Goal: Entertainment & Leisure: Consume media (video, audio)

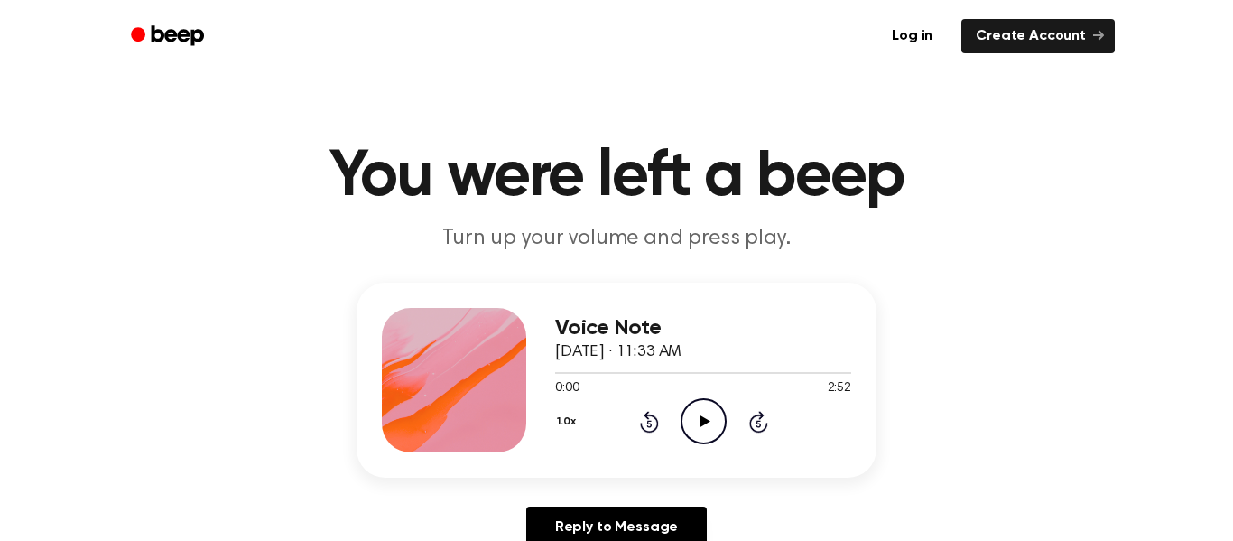
click at [710, 418] on icon "Play Audio" at bounding box center [704, 421] width 46 height 46
click at [710, 418] on icon "Pause Audio" at bounding box center [704, 421] width 46 height 46
click at [710, 426] on icon "Play Audio" at bounding box center [704, 421] width 46 height 46
drag, startPoint x: 842, startPoint y: 378, endPoint x: 748, endPoint y: 397, distance: 95.8
click at [748, 397] on div "2:52 2:52 Your browser does not support the [object Object] element." at bounding box center [703, 381] width 296 height 33
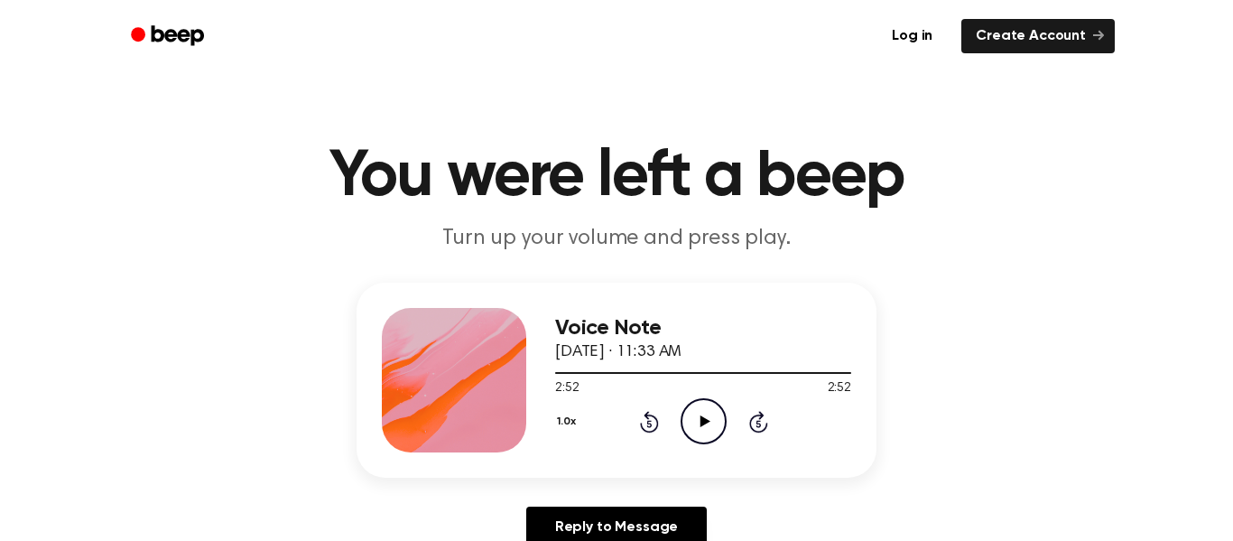
click at [714, 431] on icon "Play Audio" at bounding box center [704, 421] width 46 height 46
click at [698, 423] on icon "Play Audio" at bounding box center [704, 421] width 46 height 46
click at [676, 252] on p "Turn up your volume and press play." at bounding box center [616, 239] width 693 height 30
click at [709, 428] on icon "Pause Audio" at bounding box center [704, 421] width 46 height 46
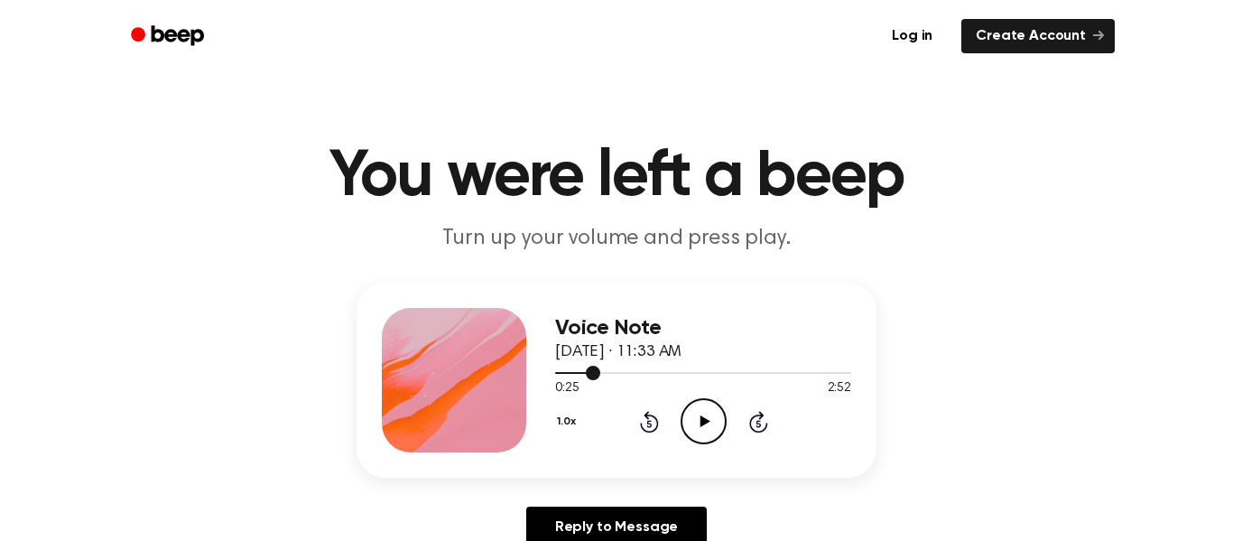
drag, startPoint x: 600, startPoint y: 376, endPoint x: 572, endPoint y: 375, distance: 28.0
click at [572, 375] on div at bounding box center [703, 372] width 296 height 14
click at [703, 426] on icon "Play Audio" at bounding box center [704, 421] width 46 height 46
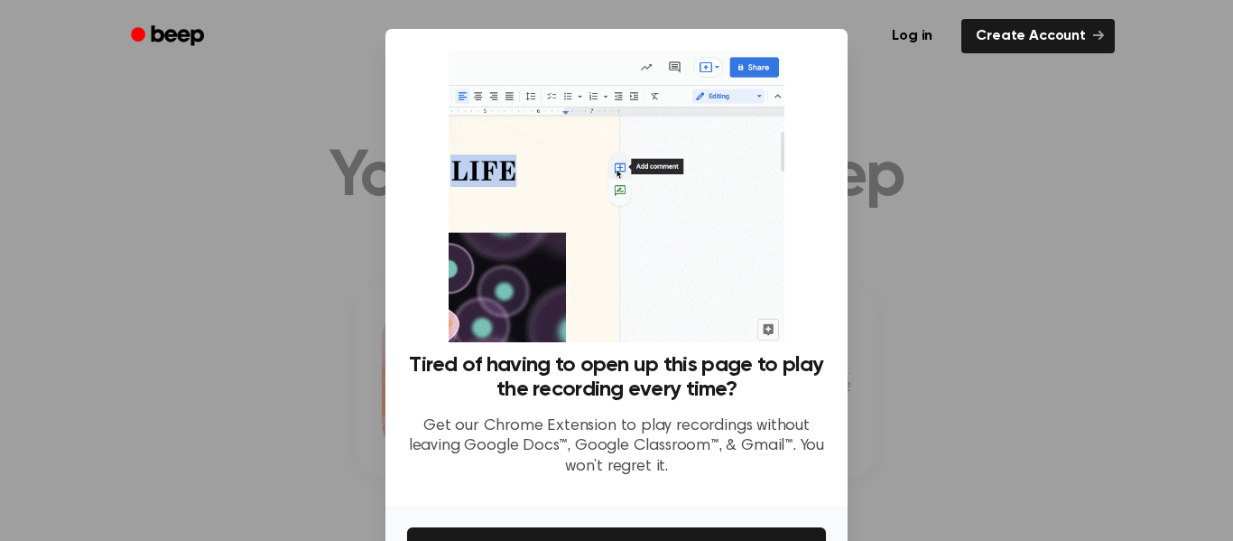
click at [898, 180] on div at bounding box center [616, 270] width 1233 height 541
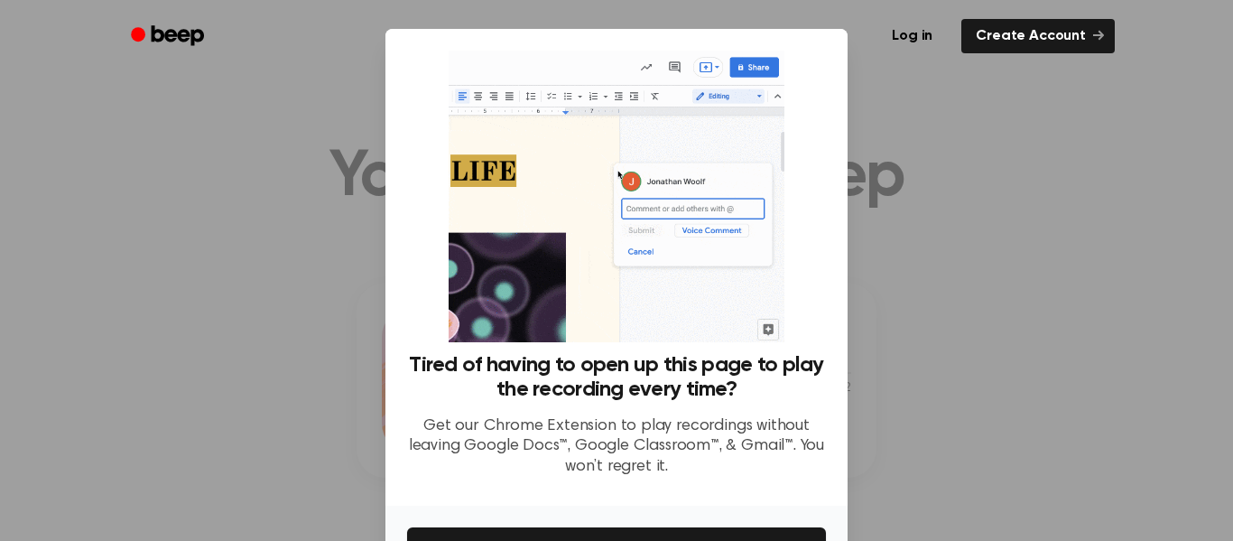
click at [898, 180] on div at bounding box center [616, 270] width 1233 height 541
click at [61, 350] on div at bounding box center [616, 270] width 1233 height 541
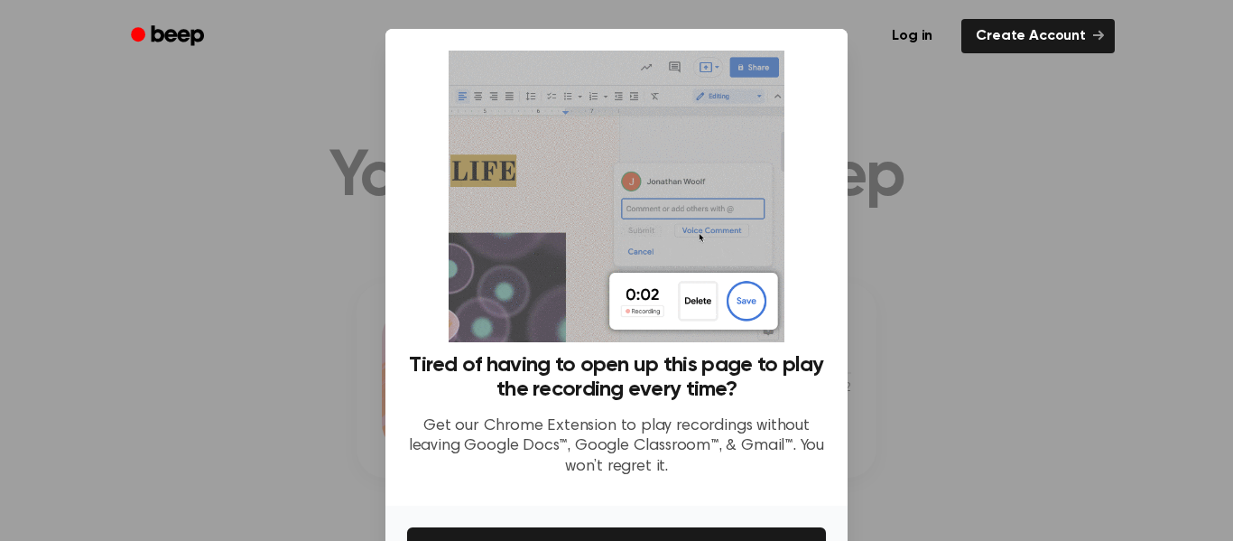
click at [588, 193] on img at bounding box center [616, 197] width 335 height 292
click at [797, 34] on ul "Log in Create Account" at bounding box center [675, 36] width 880 height 42
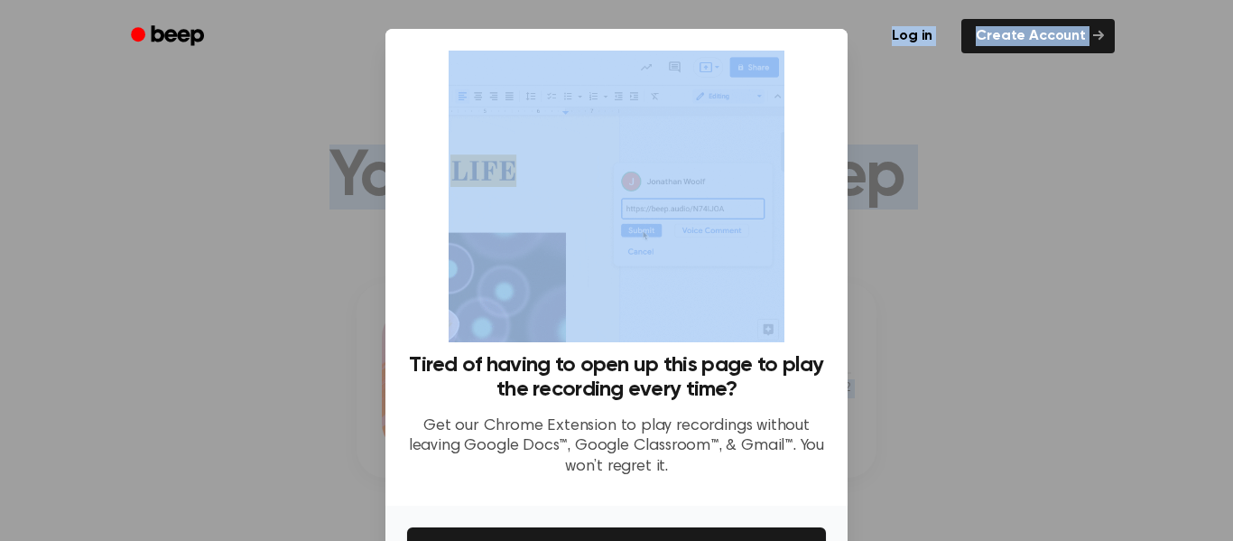
drag, startPoint x: 796, startPoint y: 39, endPoint x: 834, endPoint y: 274, distance: 237.7
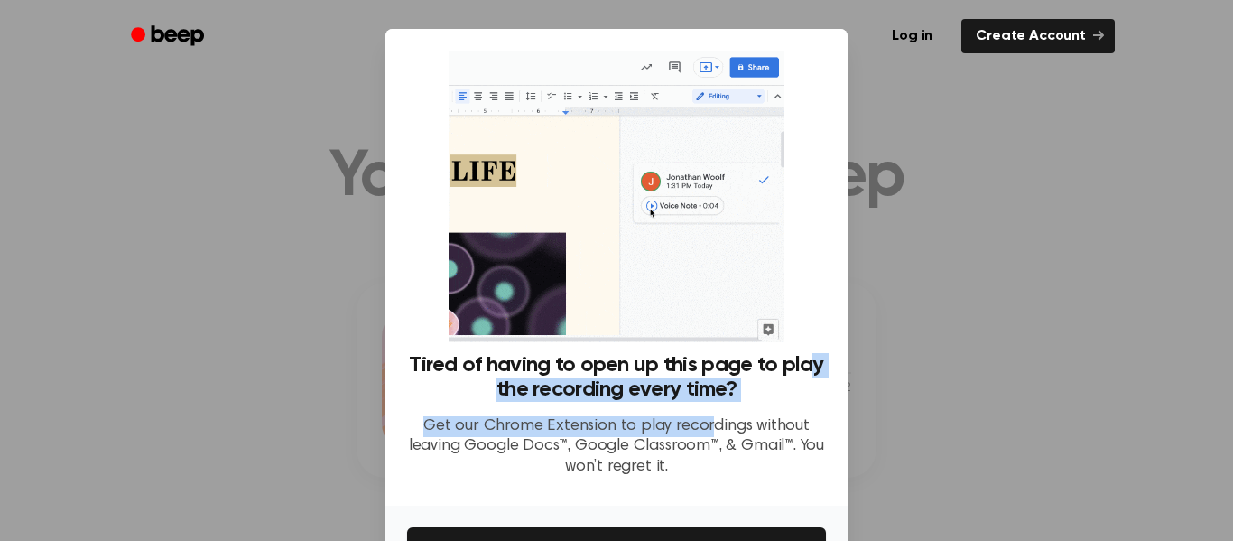
drag, startPoint x: 709, startPoint y: 429, endPoint x: 587, endPoint y: 276, distance: 195.3
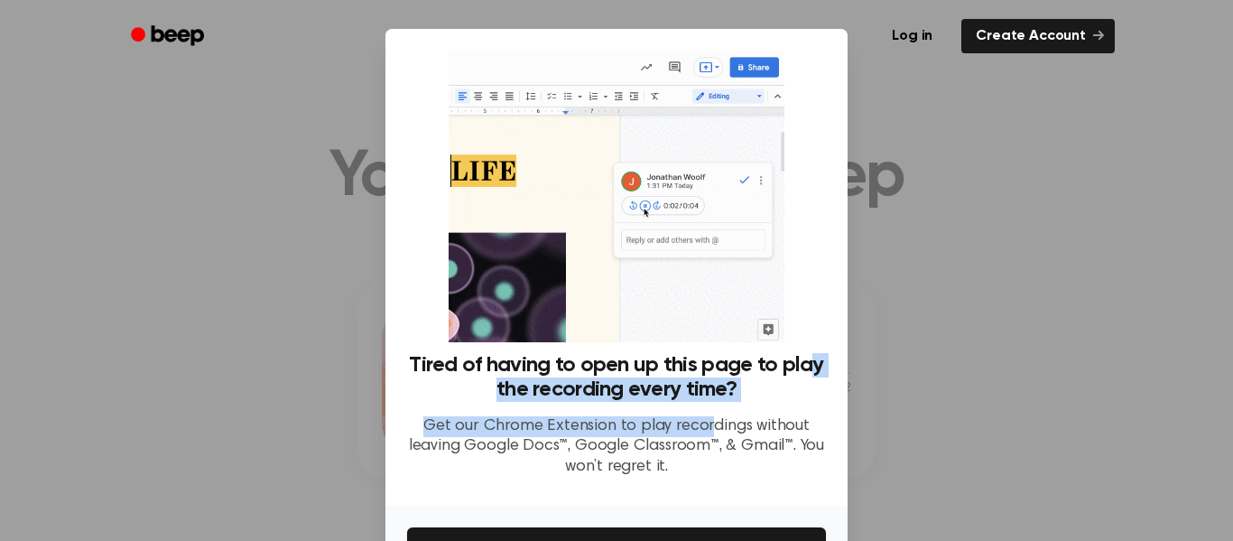
click at [587, 276] on div "Tired of having to open up this page to play the recording every time? Get our …" at bounding box center [616, 271] width 419 height 441
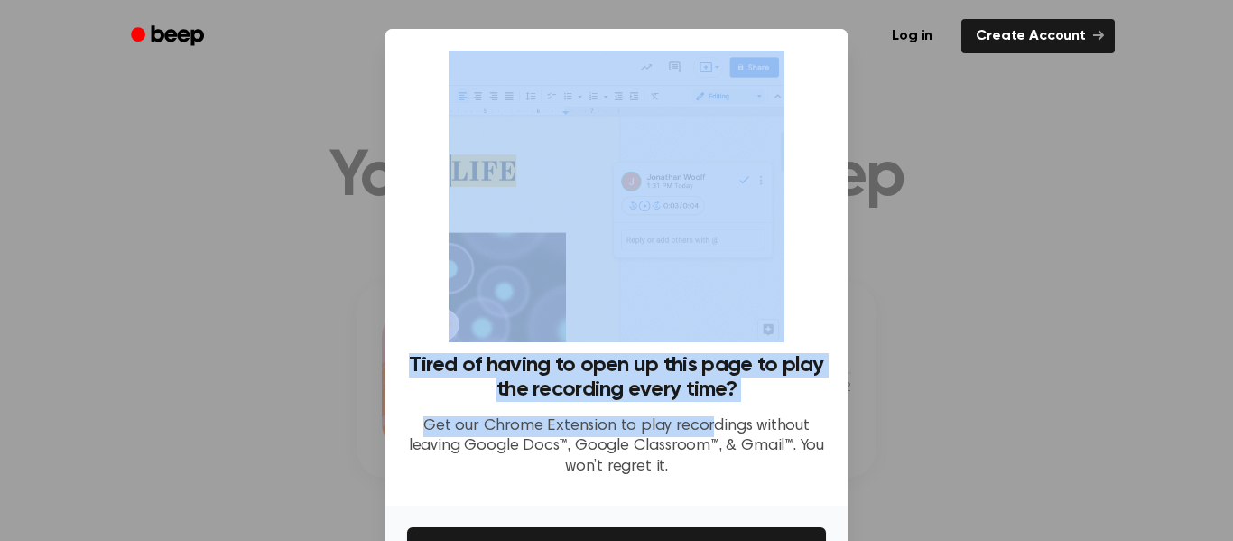
click at [587, 276] on img at bounding box center [616, 197] width 335 height 292
drag, startPoint x: 587, startPoint y: 276, endPoint x: 1134, endPoint y: 449, distance: 573.6
click at [1134, 449] on div "​ Tired of having to open up this page to play the recording every time? Get ou…" at bounding box center [616, 328] width 1233 height 657
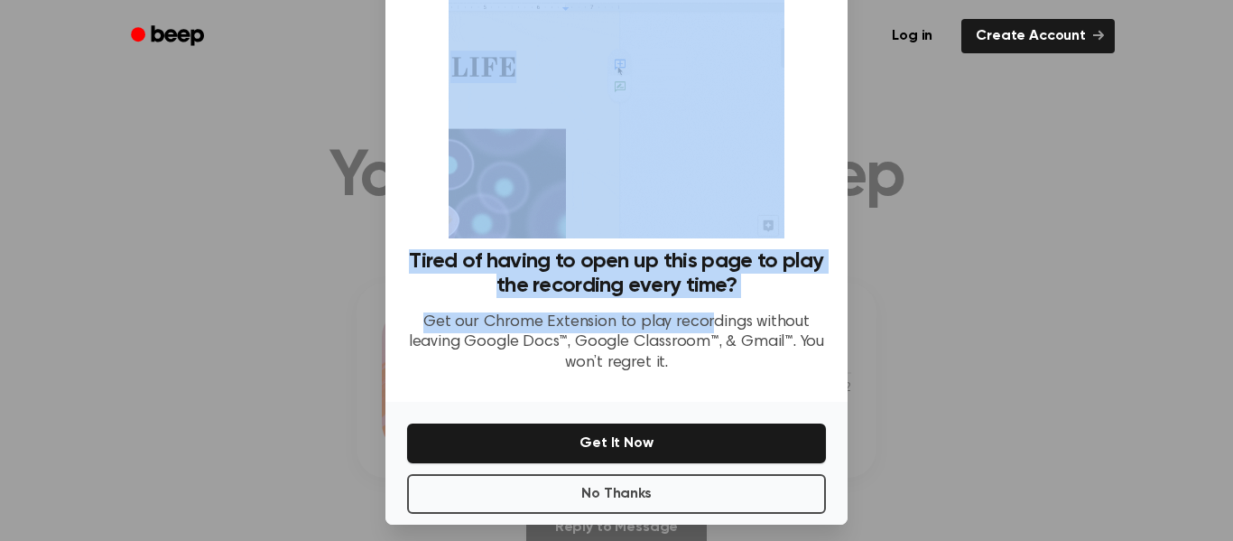
scroll to position [116, 0]
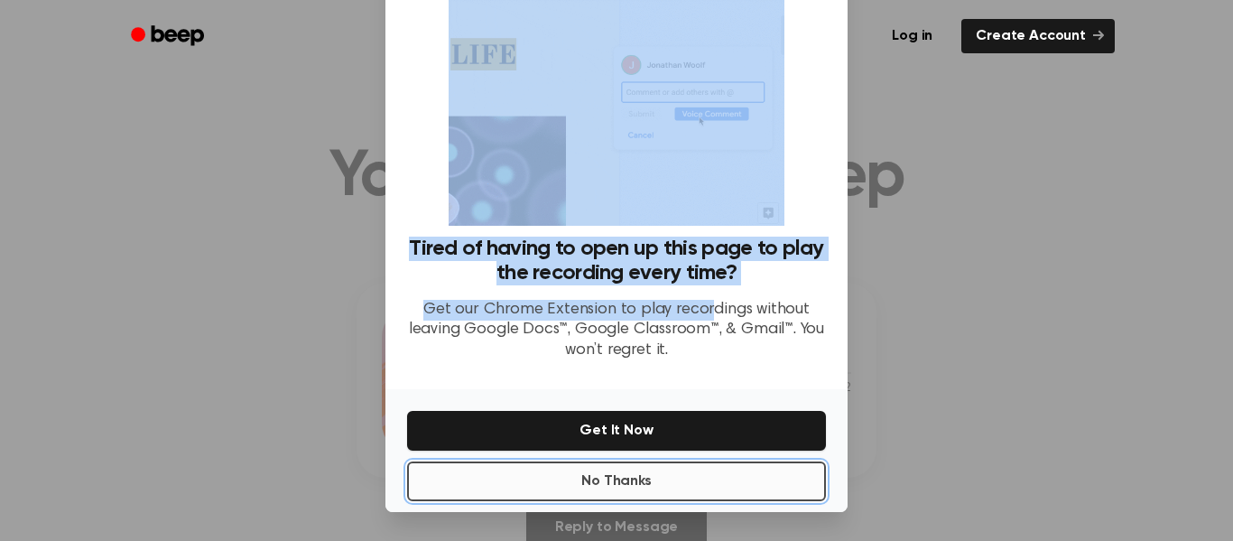
click at [779, 472] on button "No Thanks" at bounding box center [616, 481] width 419 height 40
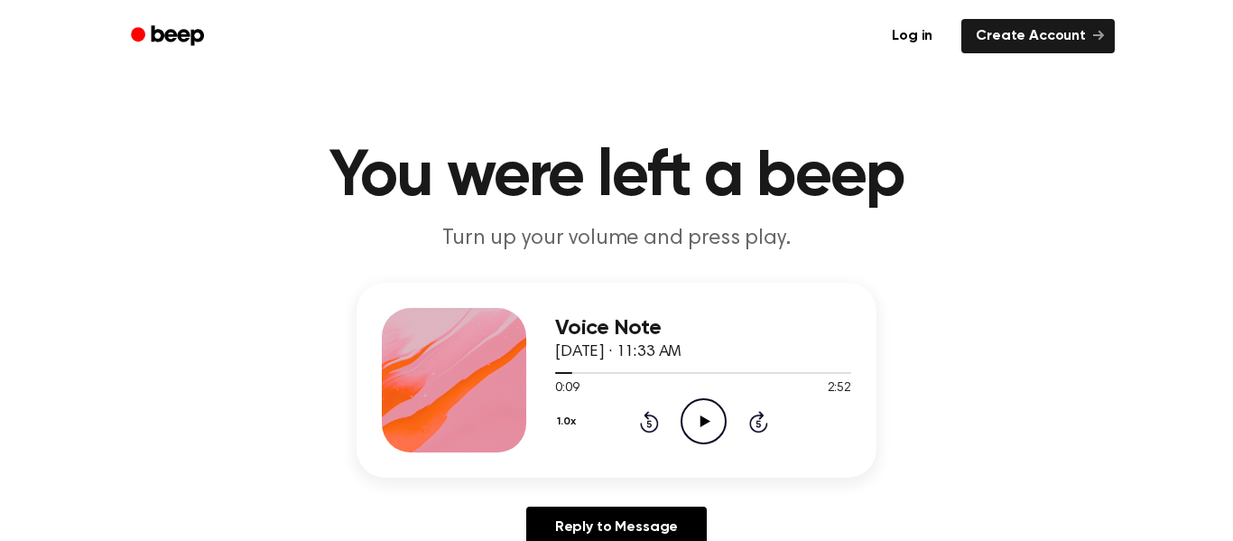
click at [702, 422] on icon at bounding box center [705, 421] width 10 height 12
drag, startPoint x: 575, startPoint y: 371, endPoint x: 549, endPoint y: 372, distance: 26.2
click at [549, 372] on div "Voice Note [DATE] · 11:33 AM 0:15 2:52 Your browser does not support the [objec…" at bounding box center [617, 380] width 520 height 195
click at [711, 414] on icon "Pause Audio" at bounding box center [704, 421] width 46 height 46
click at [662, 422] on div "1.0x Rewind 5 seconds Play Audio Skip 5 seconds" at bounding box center [703, 421] width 296 height 46
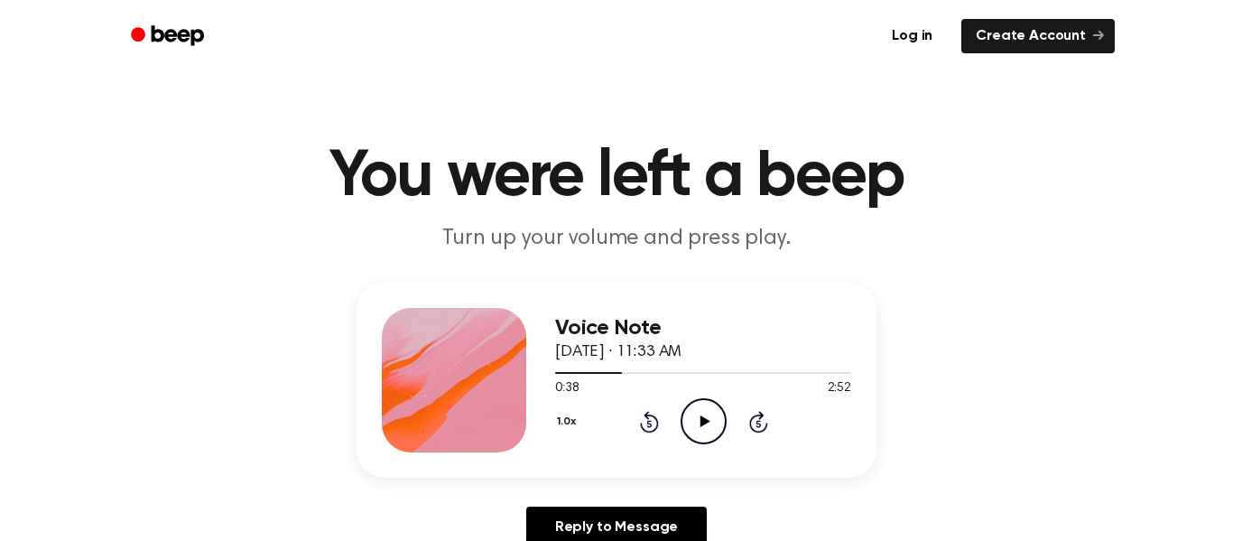
click at [645, 420] on icon "Rewind 5 seconds" at bounding box center [649, 421] width 20 height 23
click at [648, 419] on icon at bounding box center [649, 422] width 19 height 22
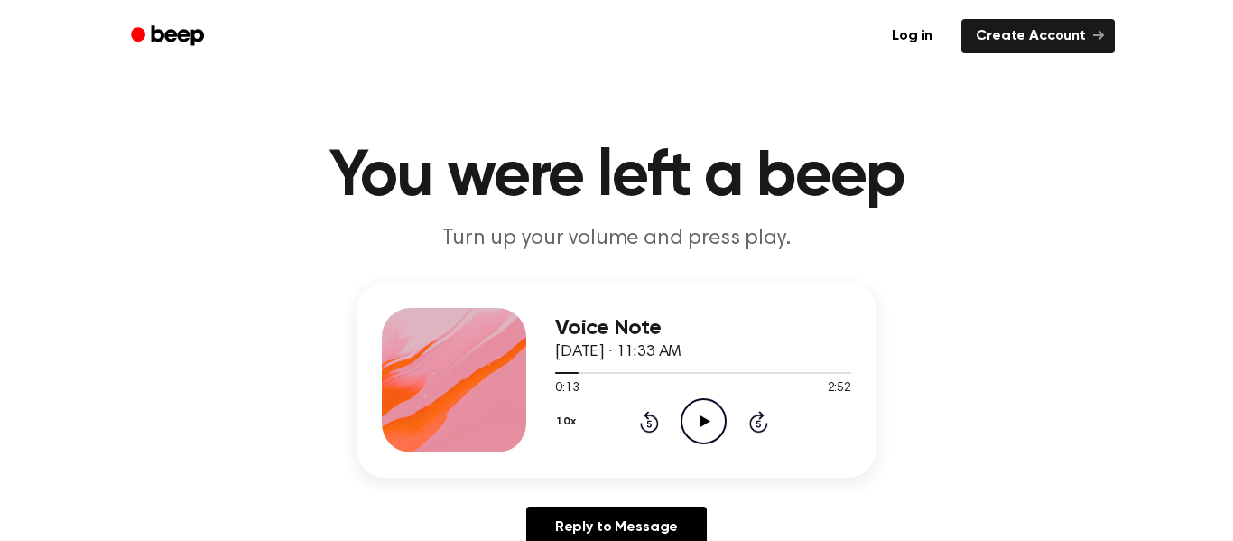
click at [648, 419] on icon at bounding box center [649, 422] width 19 height 22
click at [700, 418] on icon at bounding box center [705, 421] width 10 height 12
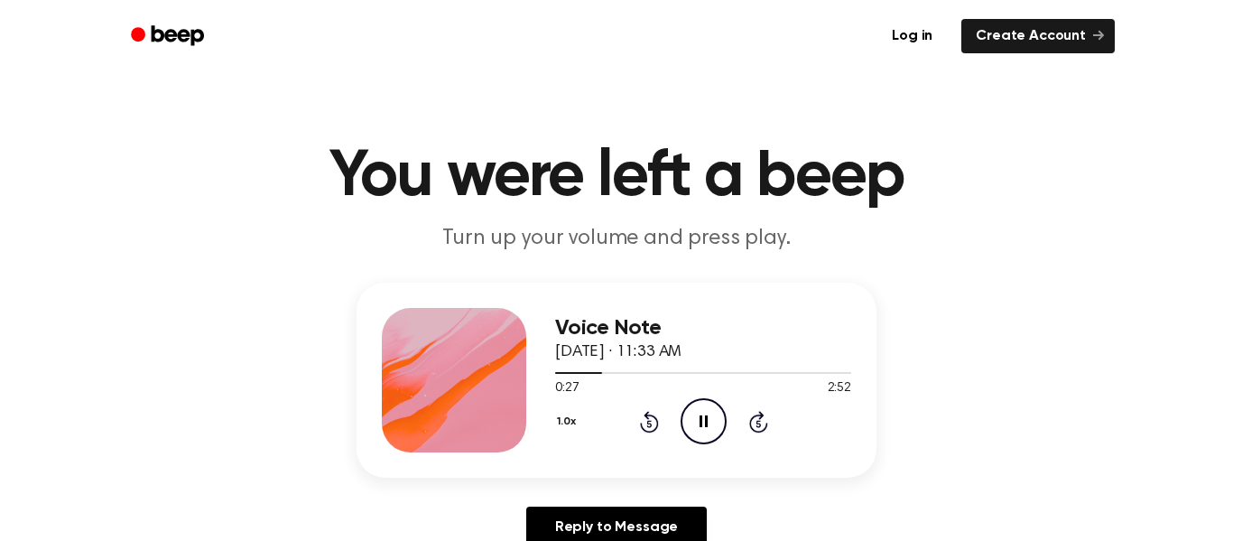
click at [716, 427] on icon "Pause Audio" at bounding box center [704, 421] width 46 height 46
click at [649, 417] on icon "Rewind 5 seconds" at bounding box center [649, 421] width 20 height 23
click at [648, 417] on icon "Rewind 5 seconds" at bounding box center [649, 421] width 20 height 23
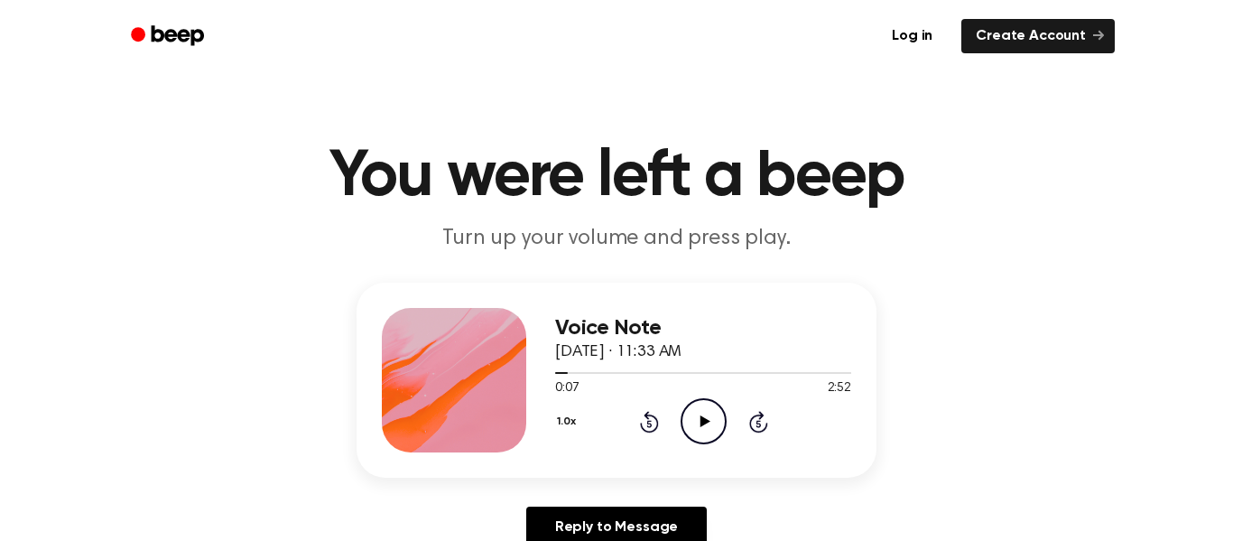
click at [648, 417] on icon "Rewind 5 seconds" at bounding box center [649, 421] width 20 height 23
click at [696, 420] on icon "Play Audio" at bounding box center [704, 421] width 46 height 46
click at [700, 422] on icon at bounding box center [704, 421] width 8 height 12
click at [700, 422] on icon at bounding box center [705, 421] width 10 height 12
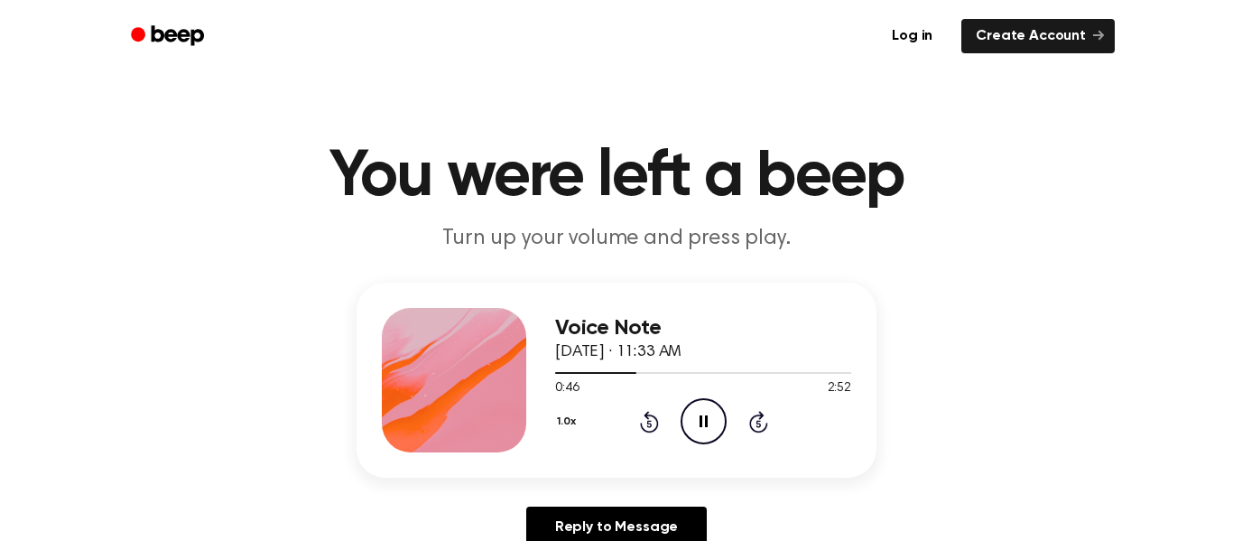
click at [651, 419] on icon "Rewind 5 seconds" at bounding box center [649, 421] width 20 height 23
click at [650, 419] on icon "Rewind 5 seconds" at bounding box center [649, 421] width 20 height 23
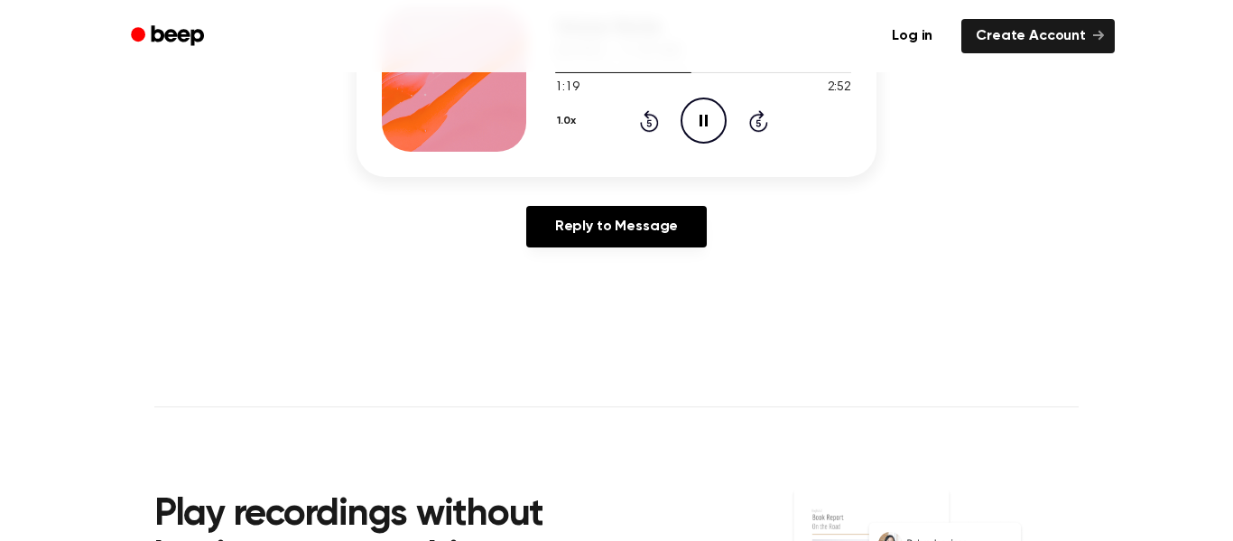
scroll to position [167, 0]
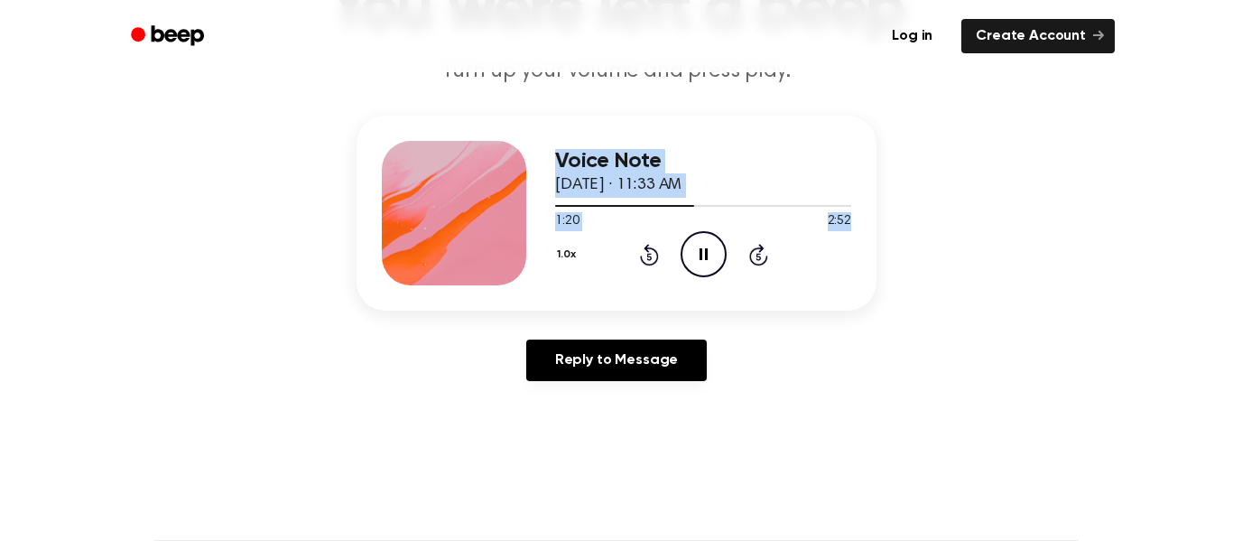
drag, startPoint x: 1213, startPoint y: 217, endPoint x: 1219, endPoint y: 75, distance: 141.8
click at [1219, 75] on main "You were left a beep Turn up your volume and press play. Voice Note [DATE] · 11…" at bounding box center [616, 389] width 1233 height 1113
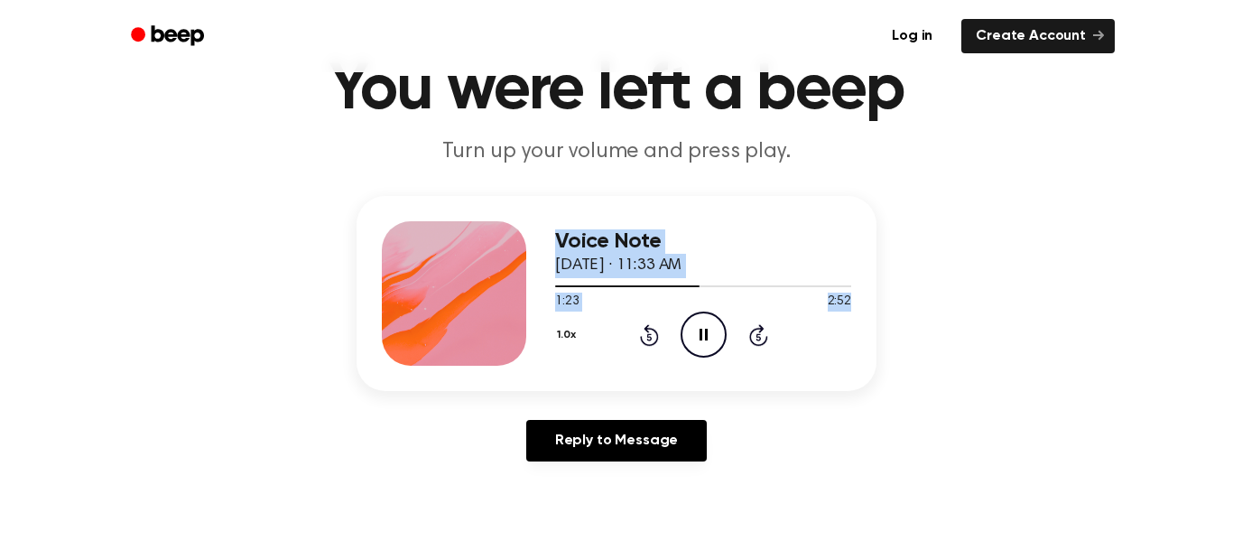
scroll to position [0, 0]
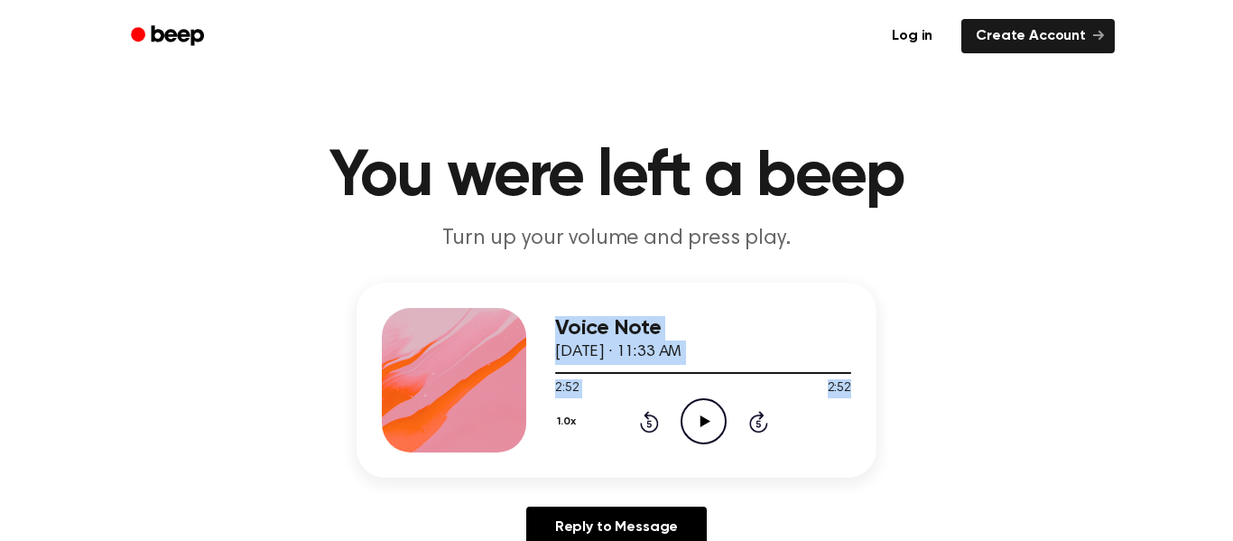
click at [997, 473] on div "Voice Note [DATE] · 11:33 AM 2:52 2:52 Your browser does not support the [objec…" at bounding box center [617, 423] width 1190 height 280
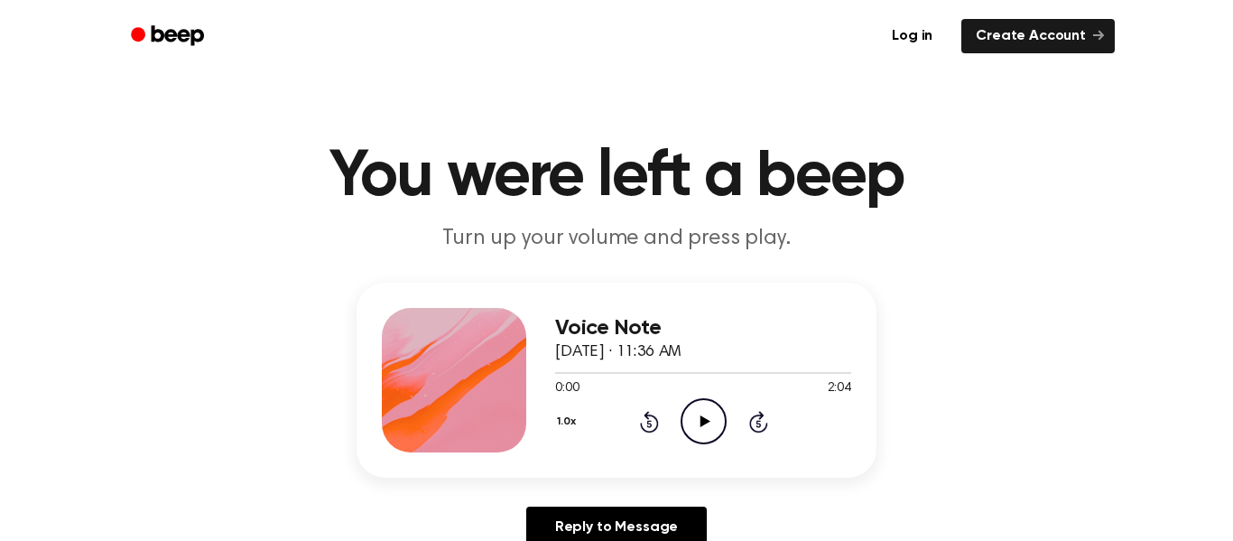
click at [691, 404] on icon "Play Audio" at bounding box center [704, 421] width 46 height 46
click at [711, 417] on icon "Pause Audio" at bounding box center [704, 421] width 46 height 46
click at [711, 417] on icon "Play Audio" at bounding box center [704, 421] width 46 height 46
click at [702, 412] on icon "Pause Audio" at bounding box center [704, 421] width 46 height 46
click at [821, 462] on div "Voice Note October 6, 2025 · 11:36 AM 0:29 2:04 Your browser does not support t…" at bounding box center [617, 380] width 520 height 195
